Goal: Transaction & Acquisition: Subscribe to service/newsletter

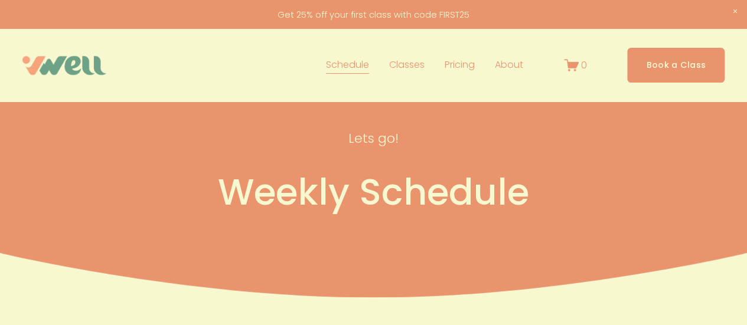
click at [458, 61] on h1 "🌊 New outdoor classes on [GEOGRAPHIC_DATA]! 🌊" at bounding box center [374, 86] width 284 height 90
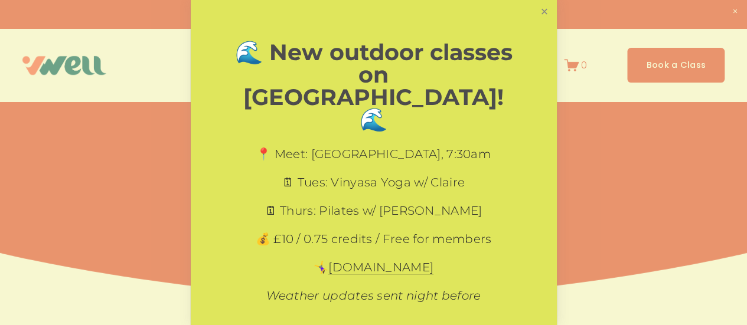
click at [539, 8] on link "Close" at bounding box center [544, 12] width 21 height 21
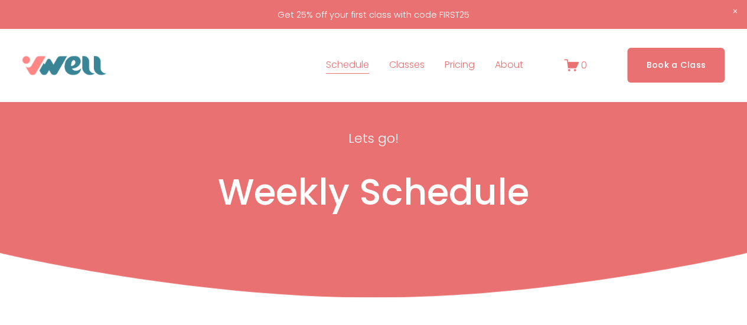
click at [465, 67] on link "Pricing" at bounding box center [460, 65] width 30 height 19
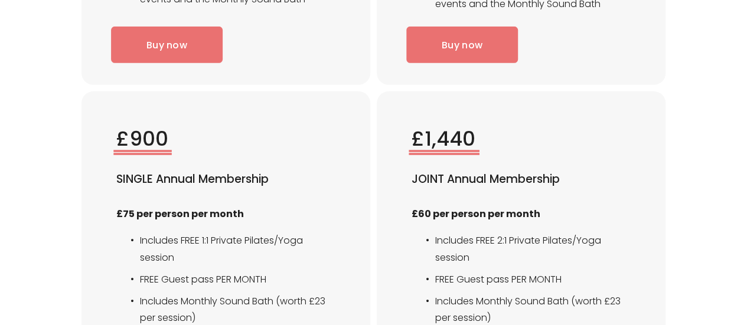
scroll to position [1860, 0]
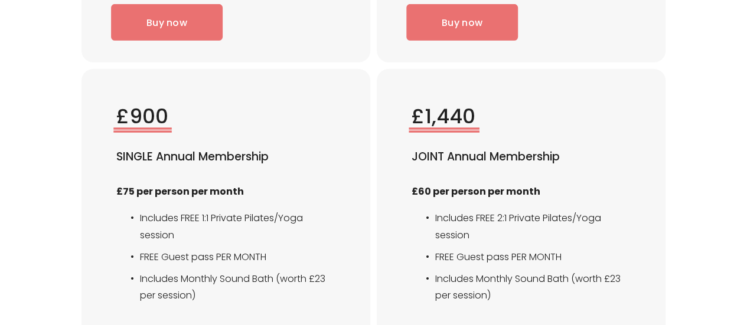
click at [528, 131] on h3 "£1,440" at bounding box center [522, 116] width 220 height 27
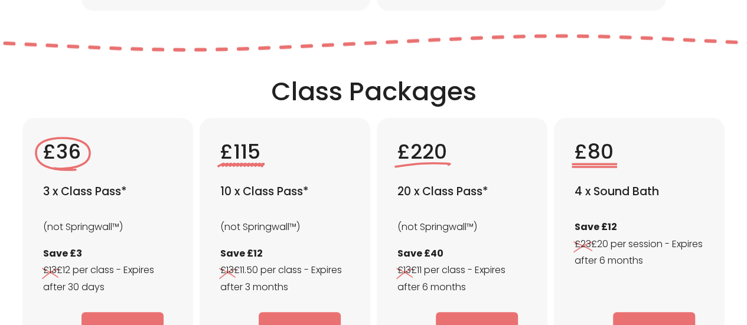
scroll to position [2229, 0]
